Goal: Transaction & Acquisition: Purchase product/service

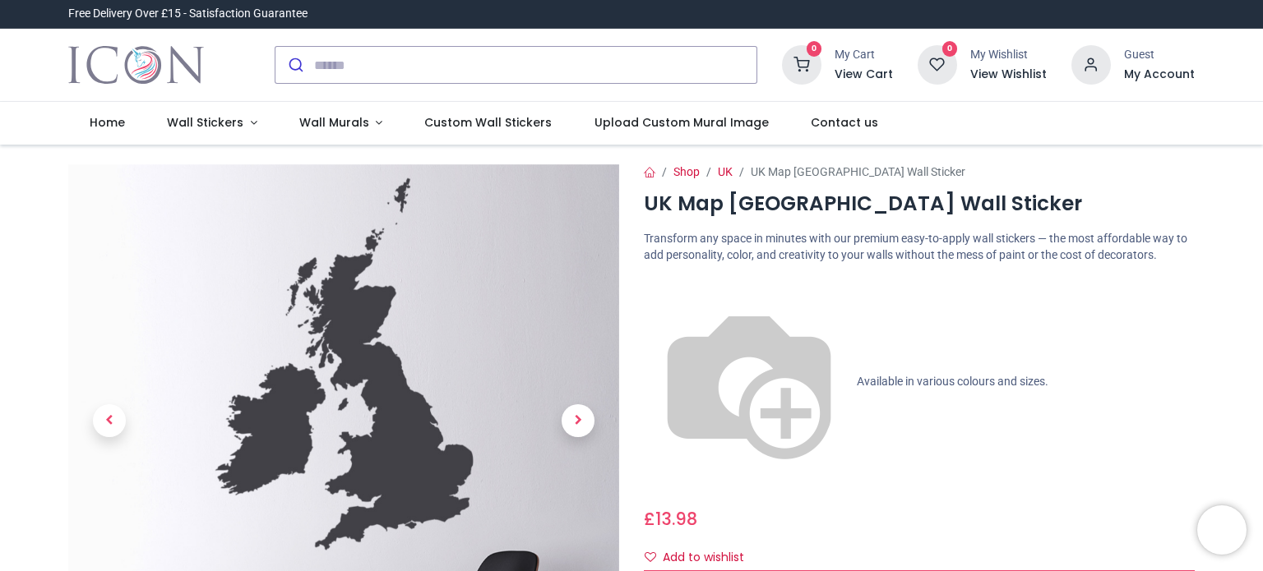
click at [647, 282] on img at bounding box center [749, 382] width 210 height 210
click at [653, 285] on img at bounding box center [749, 382] width 210 height 210
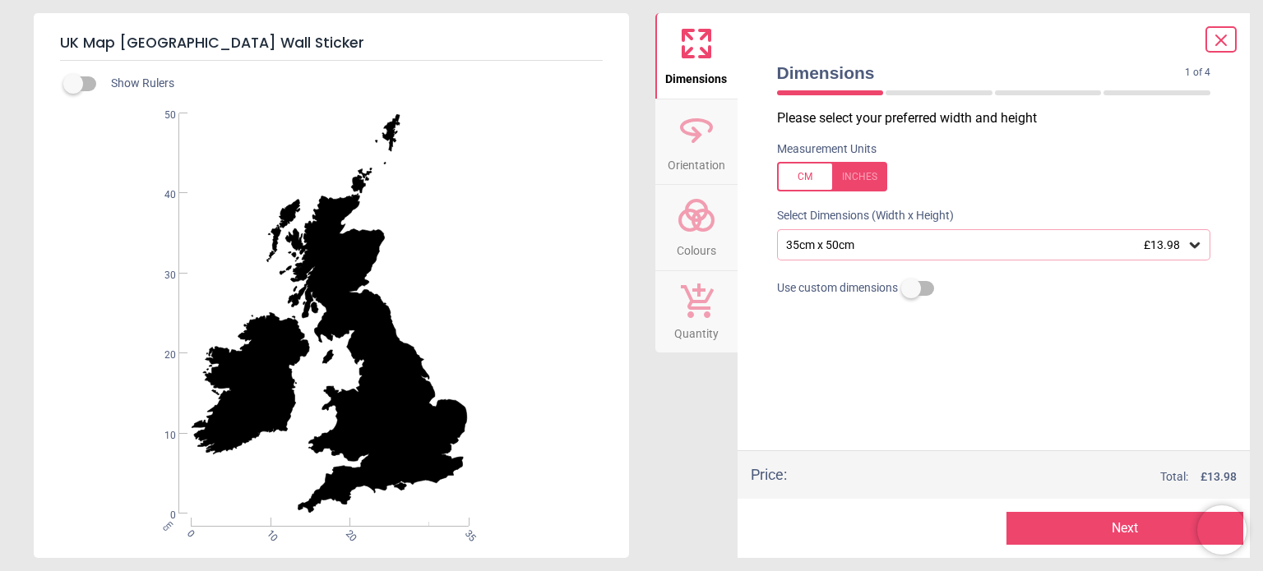
click at [907, 252] on div "35cm x 50cm £13.98" at bounding box center [985, 245] width 403 height 14
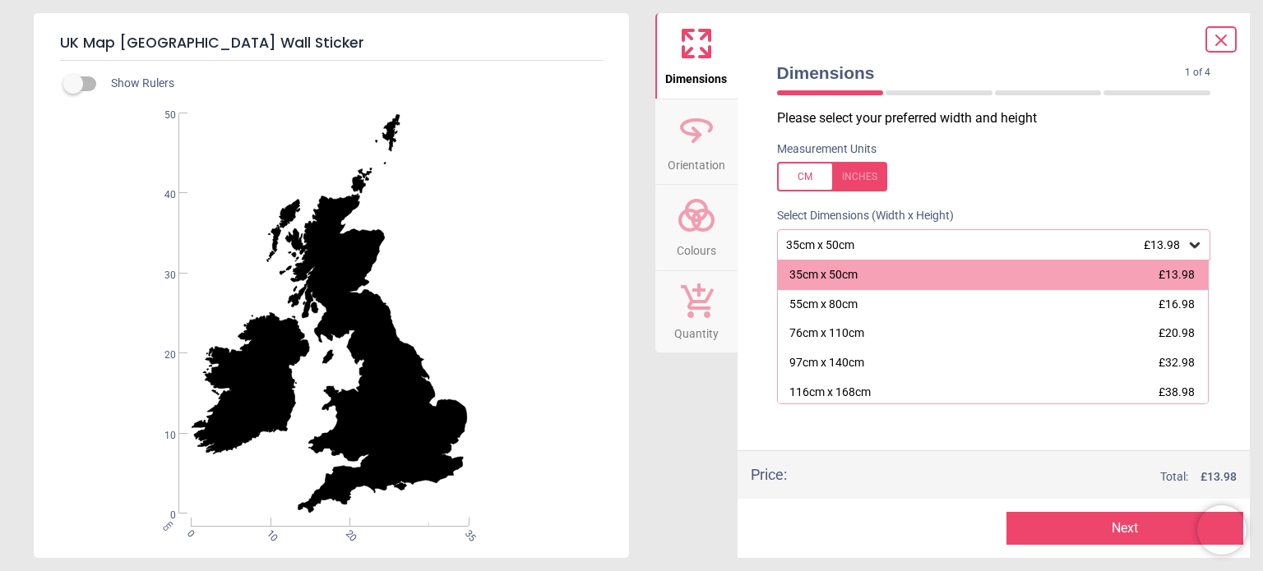
scroll to position [33, 0]
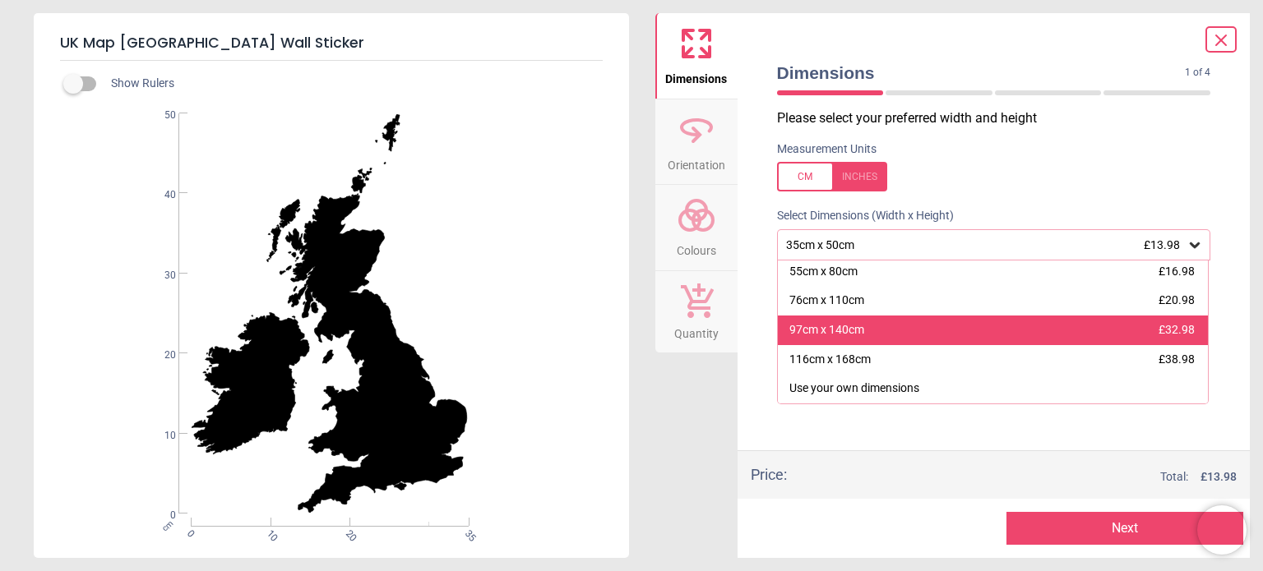
click at [1073, 335] on div "97cm x 140cm £32.98" at bounding box center [993, 331] width 431 height 30
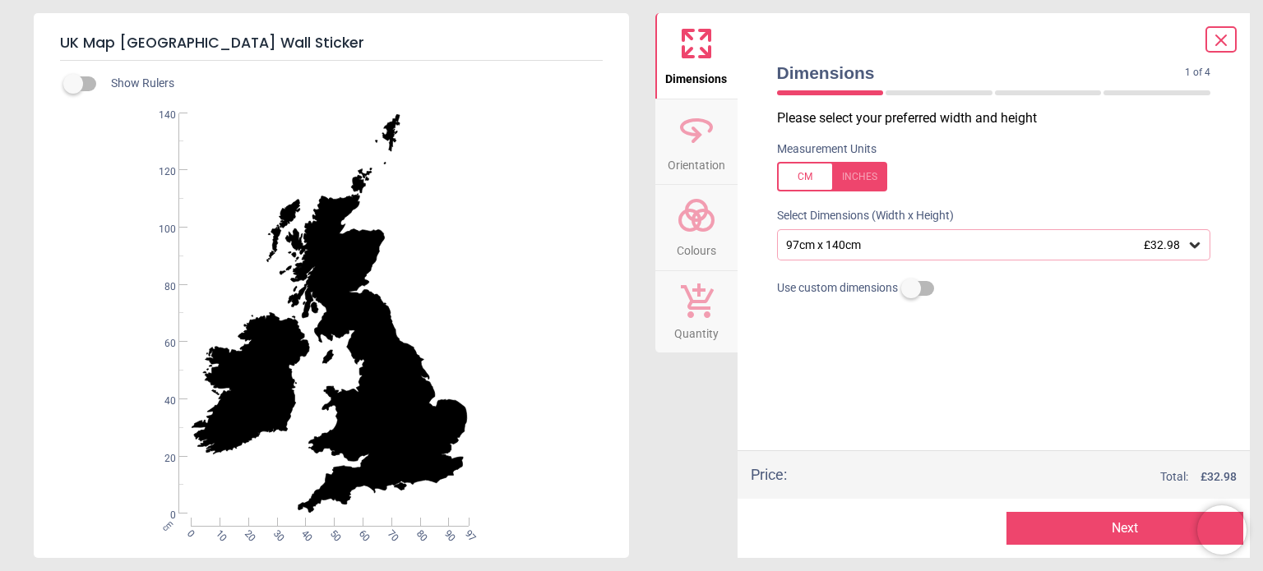
click at [698, 205] on icon at bounding box center [696, 215] width 39 height 39
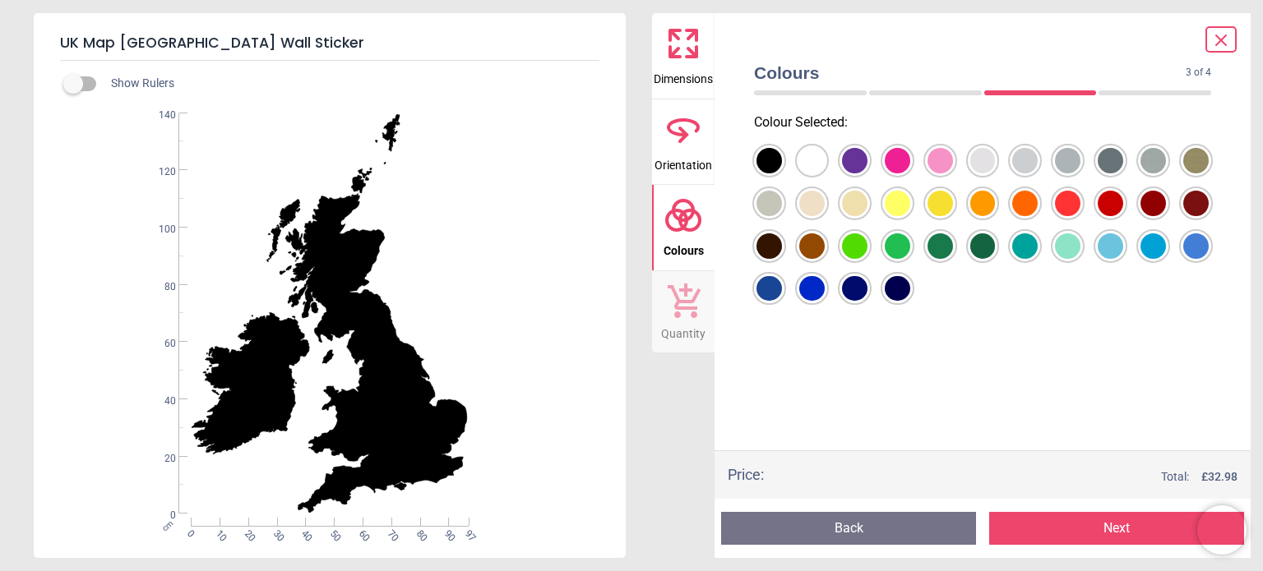
click at [782, 173] on div at bounding box center [768, 160] width 25 height 25
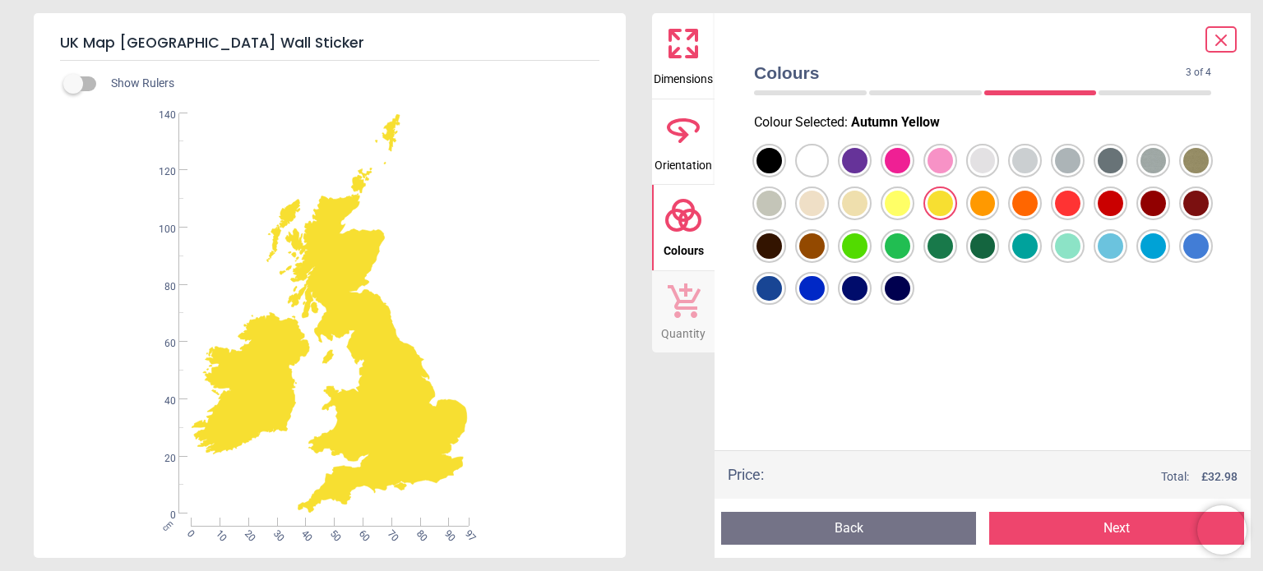
click at [1082, 532] on button "Next" at bounding box center [1116, 528] width 255 height 33
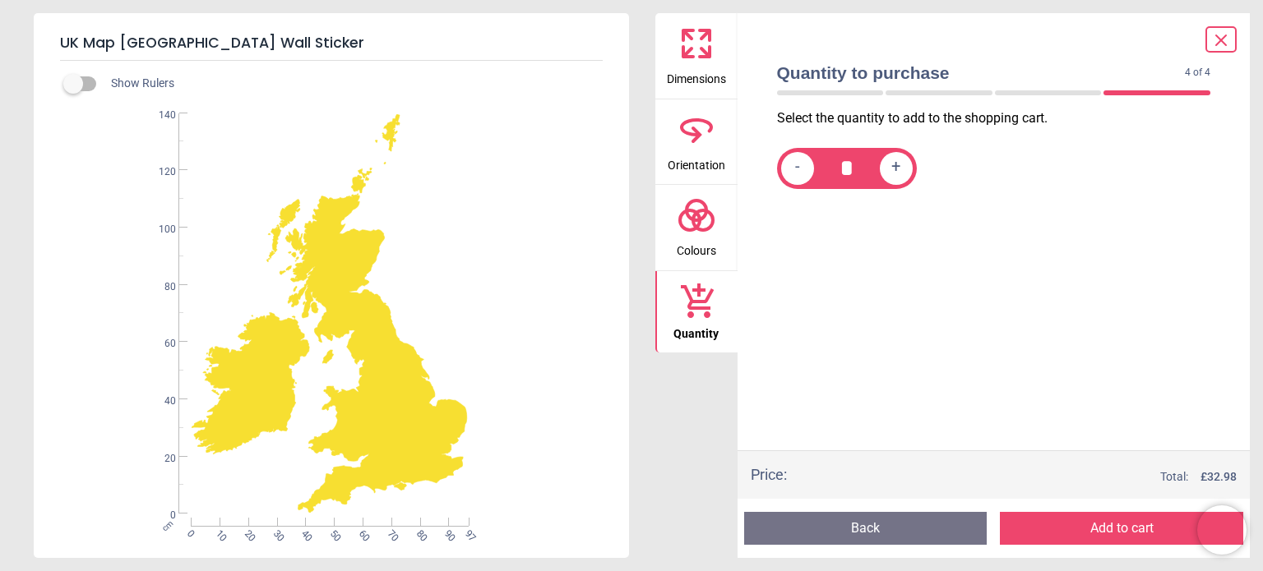
click at [1082, 532] on button "Add to cart" at bounding box center [1121, 528] width 243 height 33
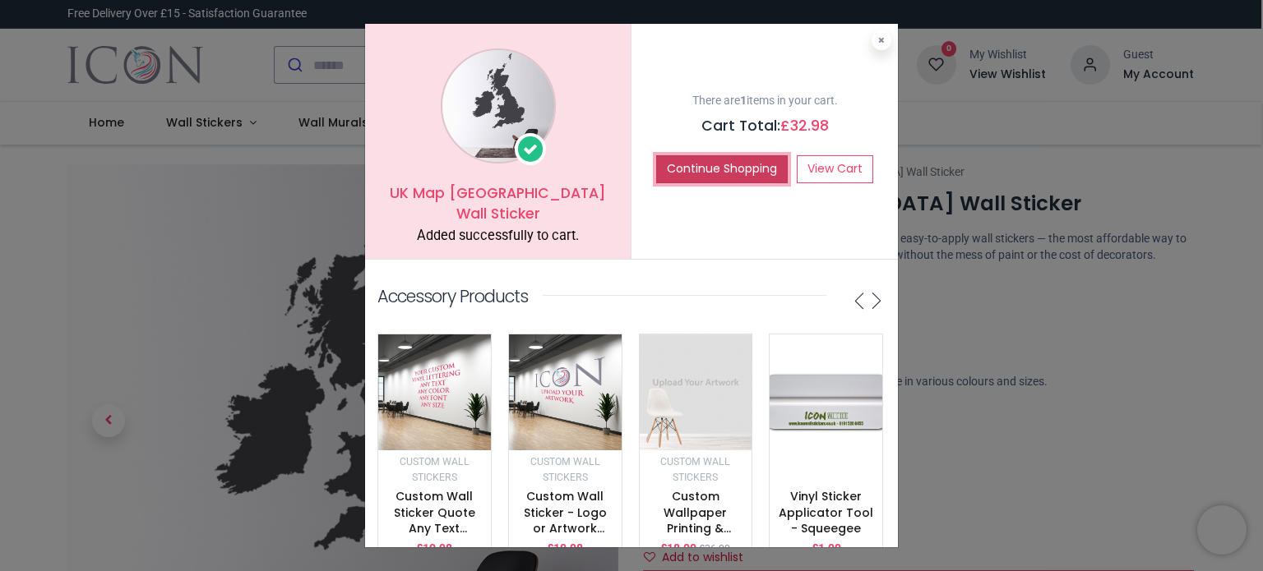
click at [691, 168] on button "Continue Shopping" at bounding box center [722, 169] width 132 height 28
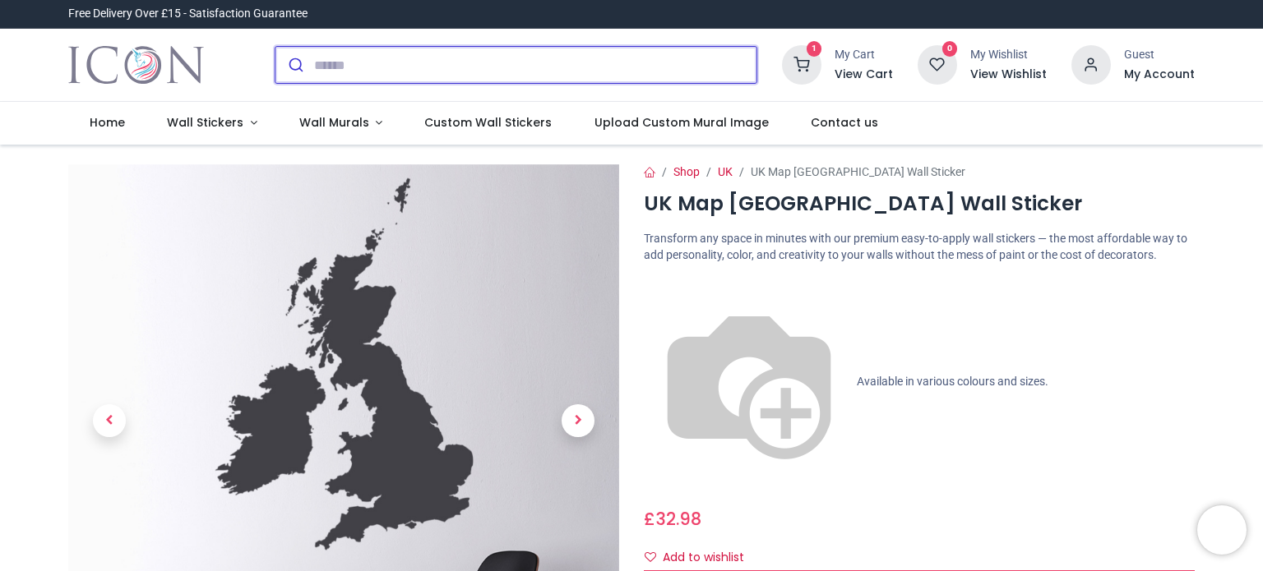
click at [485, 65] on input "search" at bounding box center [535, 65] width 442 height 36
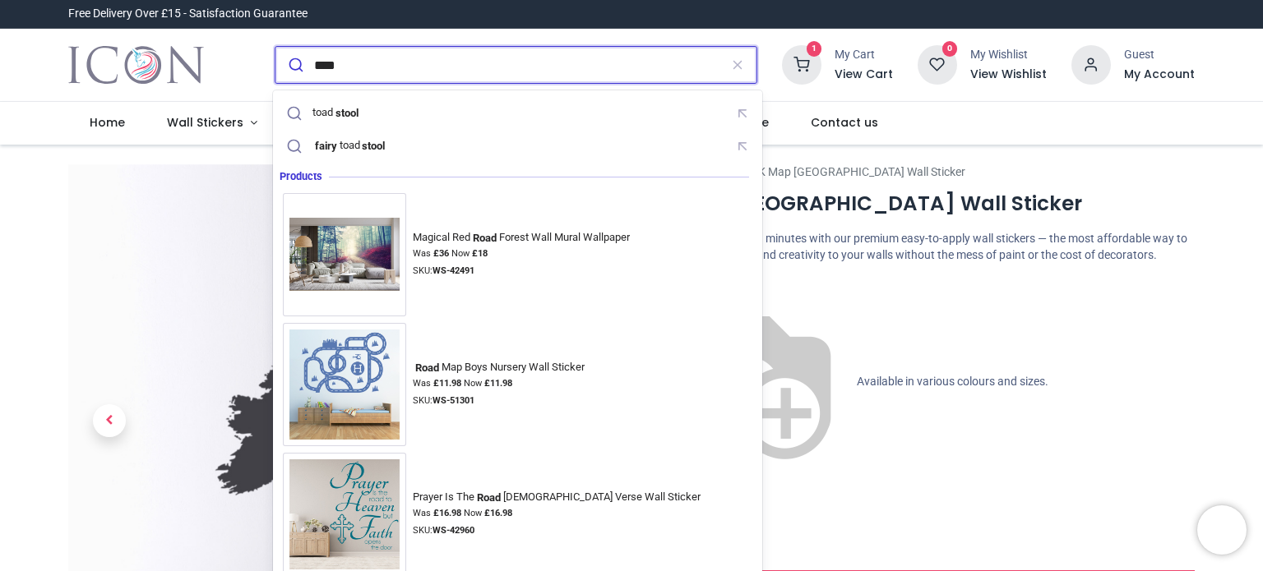
type input "****"
click at [275, 47] on button "submit" at bounding box center [294, 65] width 39 height 36
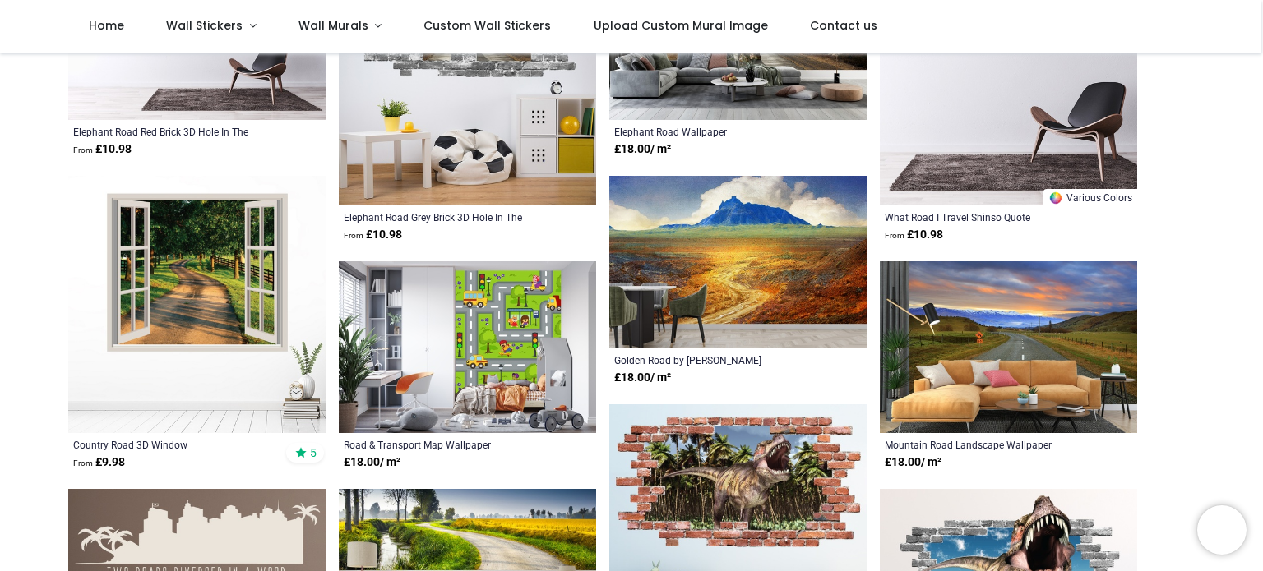
scroll to position [631, 0]
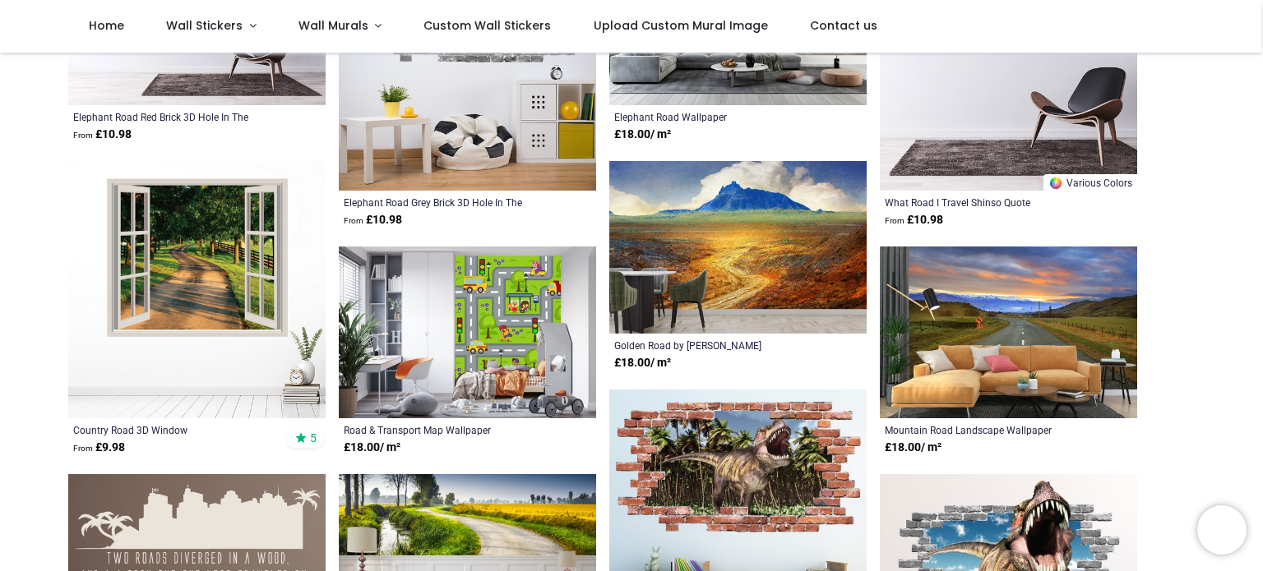
click at [998, 309] on img at bounding box center [1008, 333] width 257 height 173
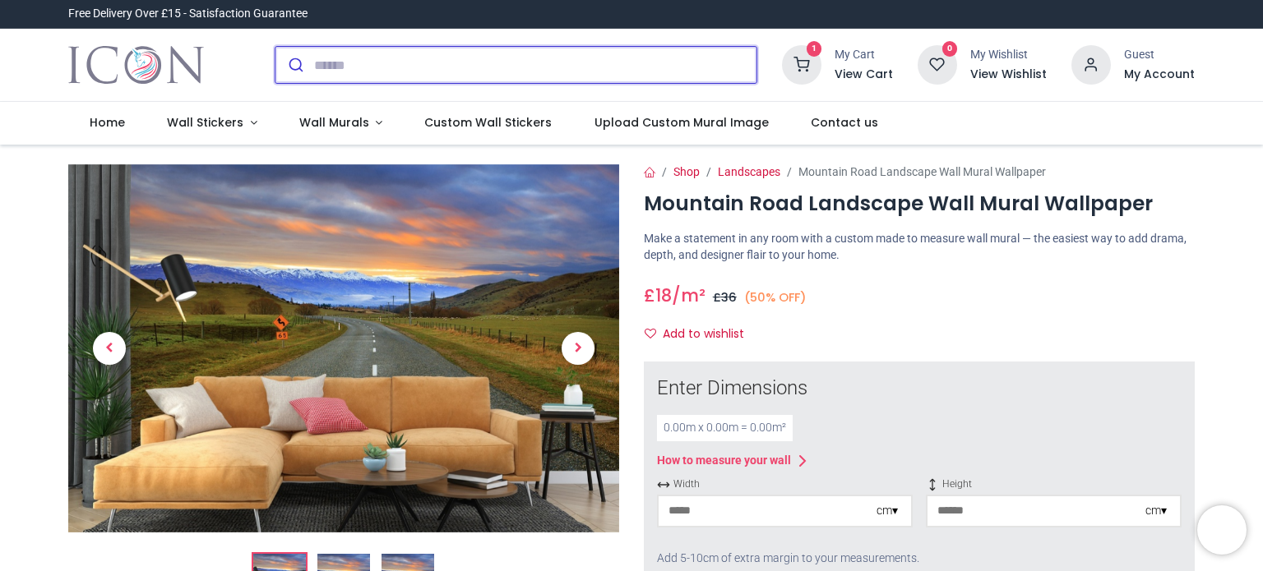
click at [344, 64] on input "search" at bounding box center [535, 65] width 442 height 36
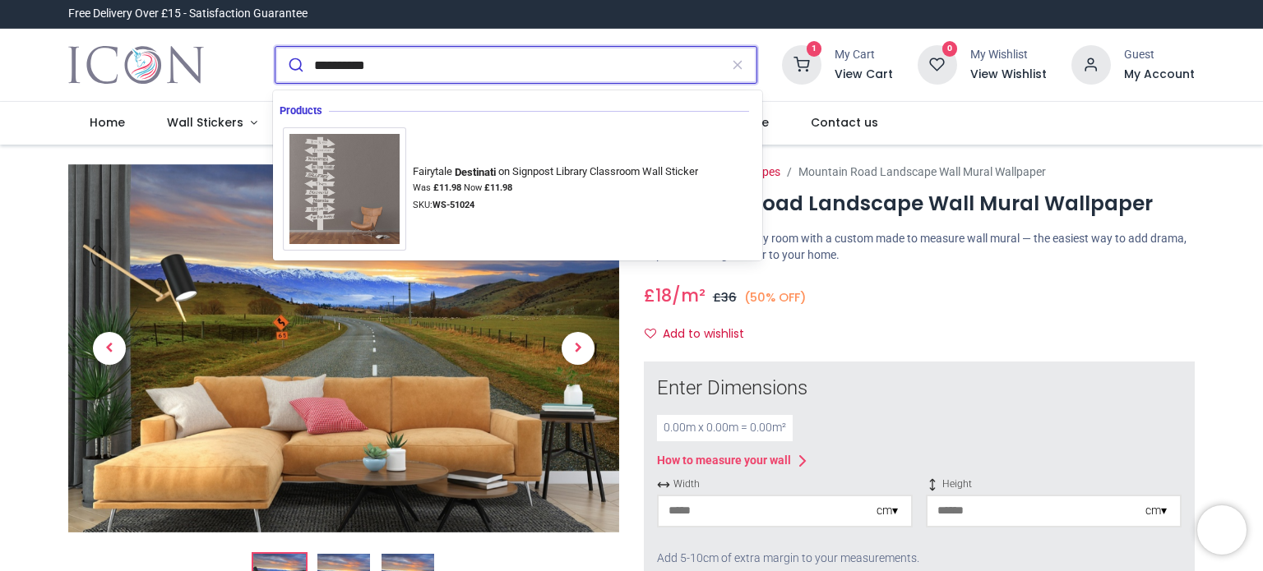
type input "**********"
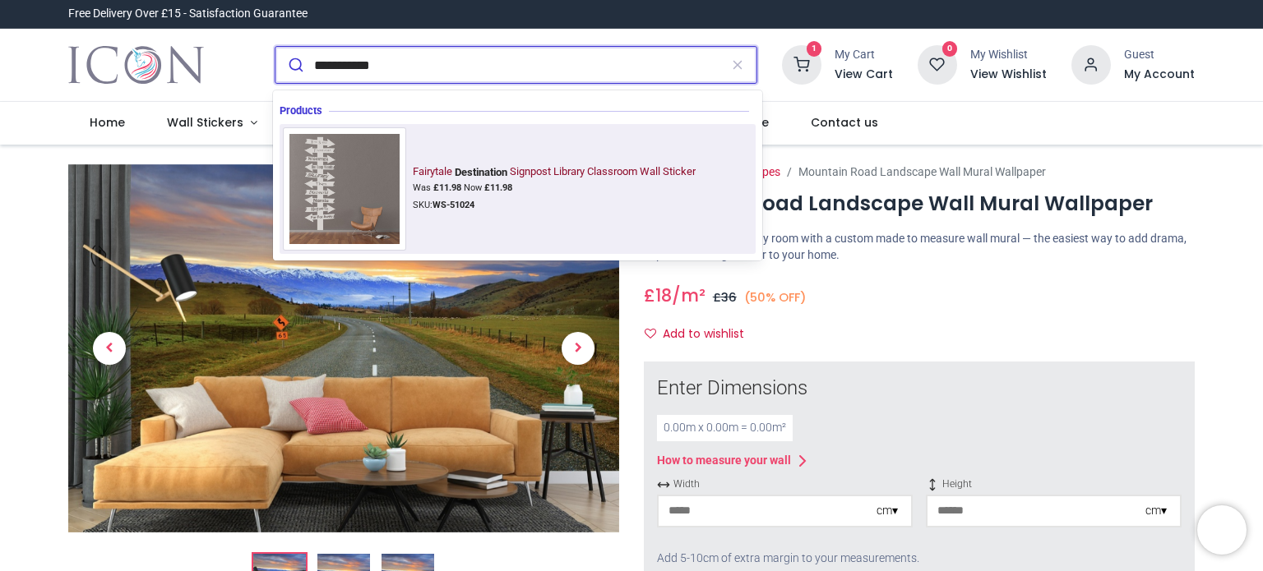
click at [329, 206] on img at bounding box center [344, 188] width 123 height 123
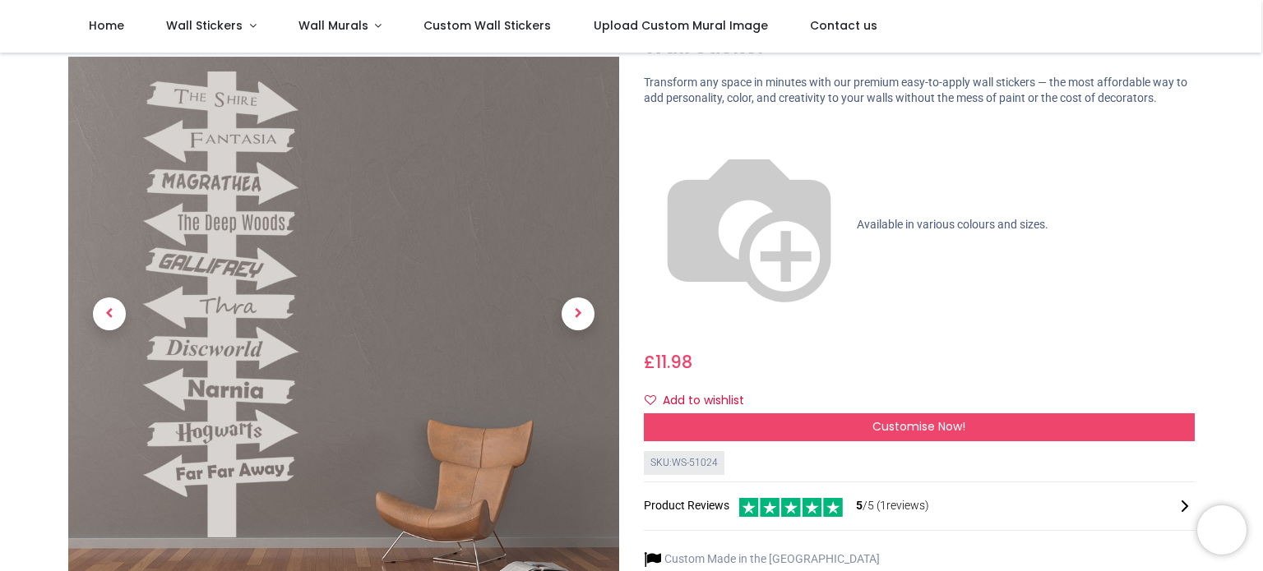
scroll to position [109, 0]
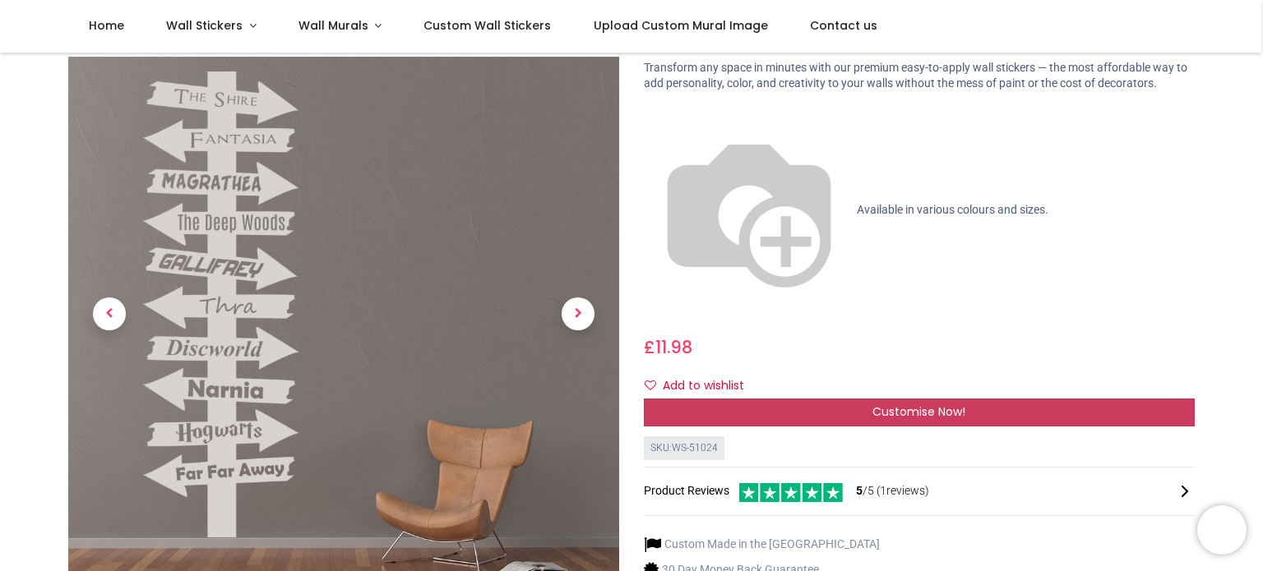
click at [973, 399] on div "Customise Now!" at bounding box center [919, 413] width 551 height 28
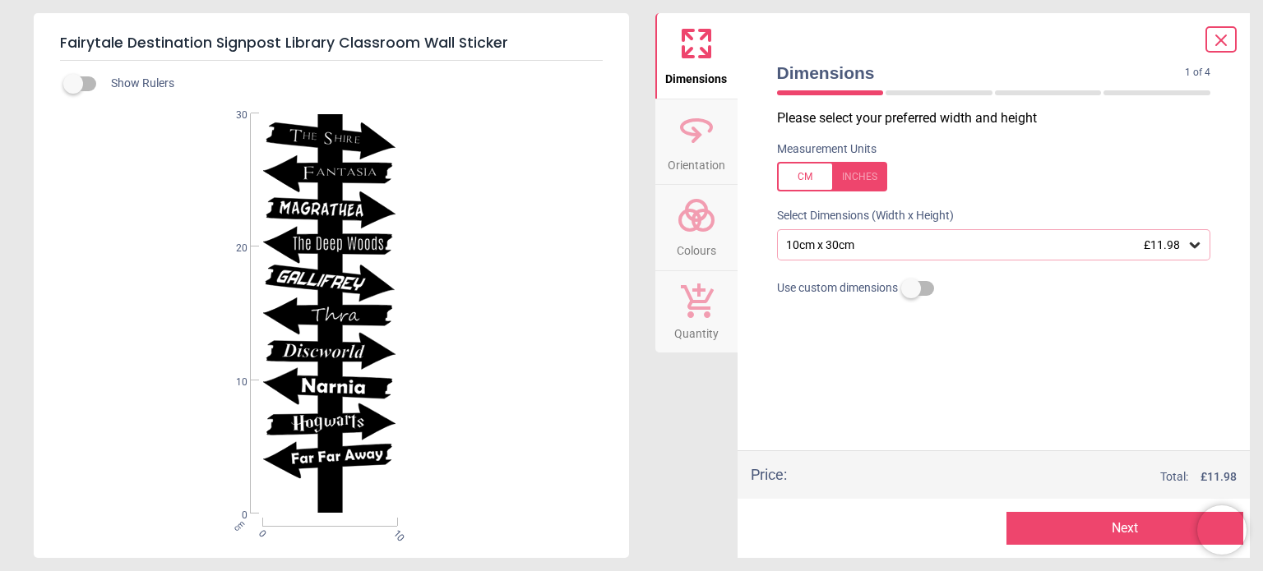
click at [317, 138] on div "WS-51024 Created with Snap" at bounding box center [330, 313] width 592 height 401
click at [690, 228] on icon at bounding box center [696, 215] width 39 height 39
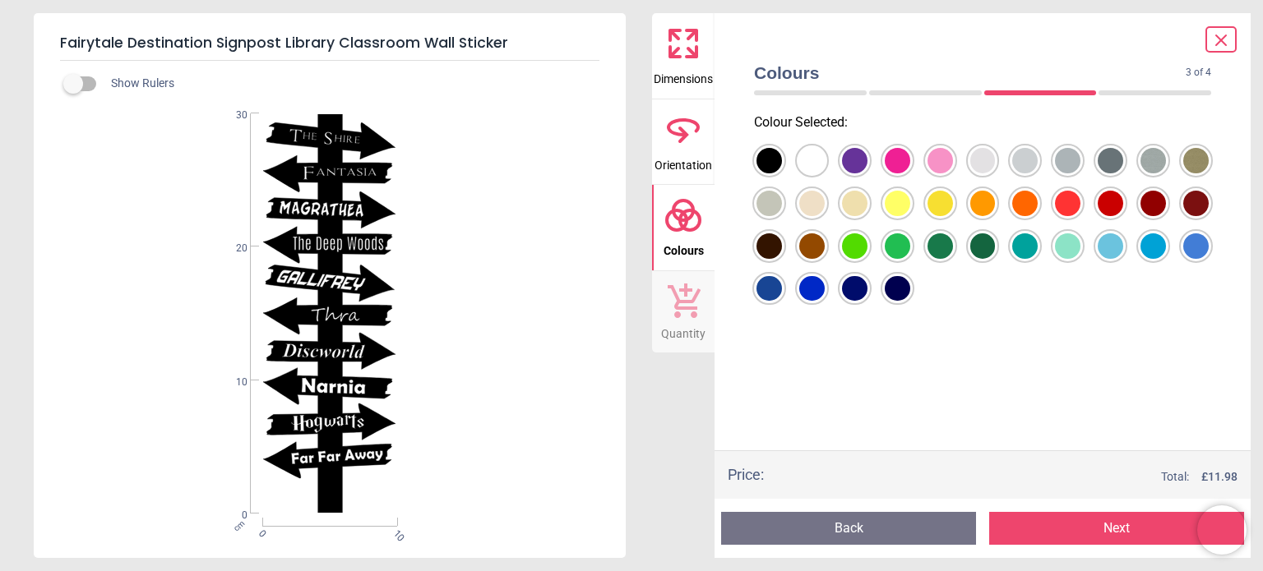
click at [782, 173] on div at bounding box center [768, 160] width 25 height 25
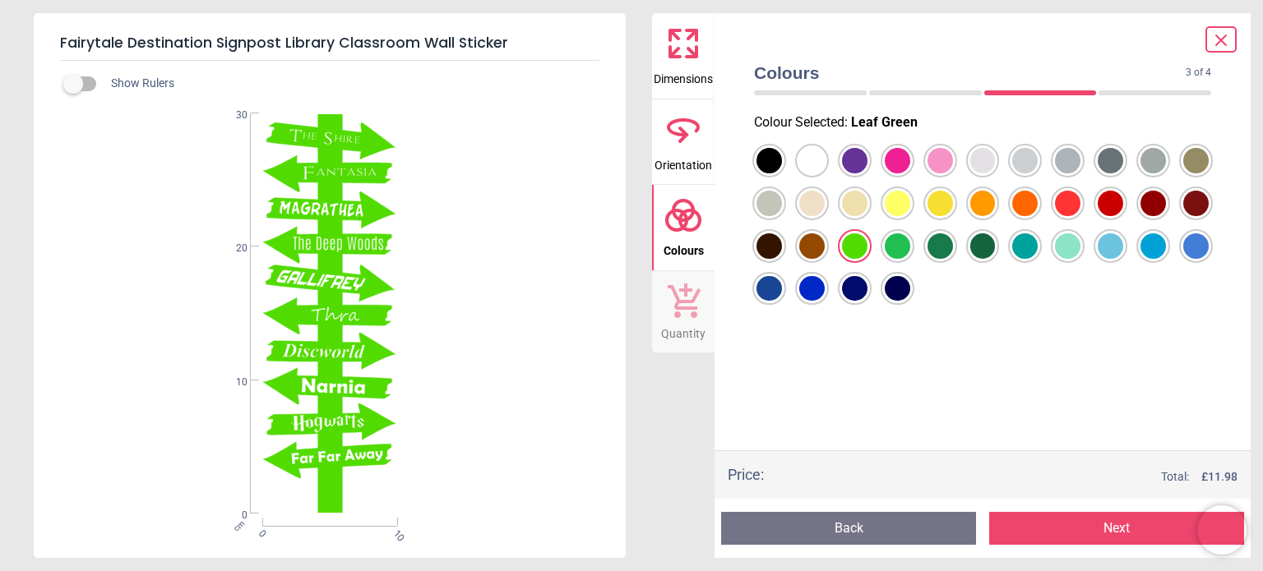
click at [782, 173] on div at bounding box center [768, 160] width 25 height 25
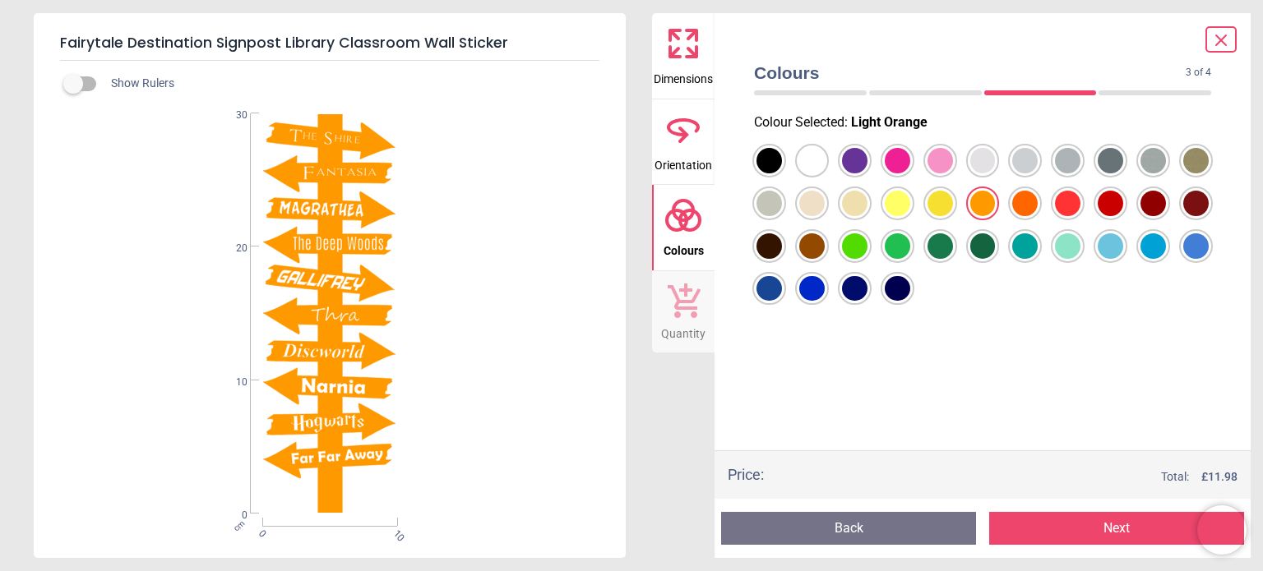
click at [782, 173] on div at bounding box center [768, 160] width 25 height 25
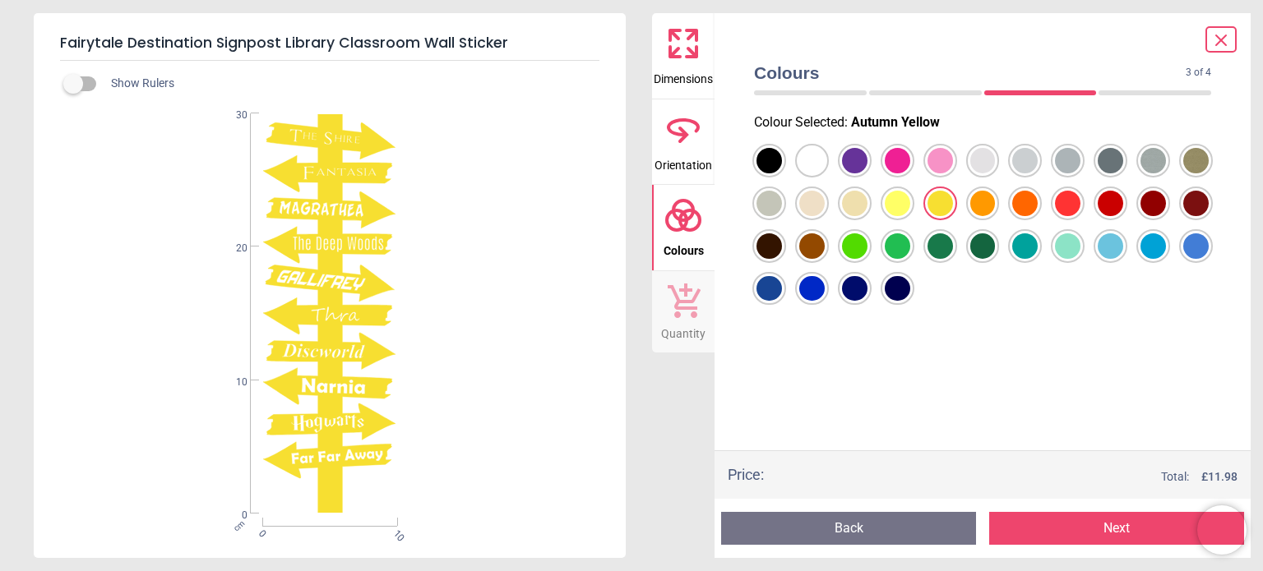
drag, startPoint x: 1260, startPoint y: 136, endPoint x: 1262, endPoint y: 222, distance: 85.5
click at [1262, 222] on div "Fairytale Destination Signpost Library Classroom Wall Sticker Show Rulers WS-51…" at bounding box center [631, 285] width 1263 height 571
click at [688, 62] on icon at bounding box center [683, 43] width 39 height 39
